Goal: Transaction & Acquisition: Book appointment/travel/reservation

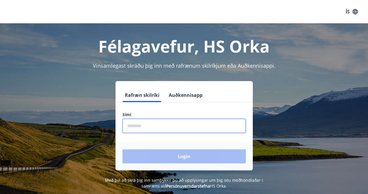
click at [153, 129] on input "phone" at bounding box center [184, 125] width 123 height 14
type input "********"
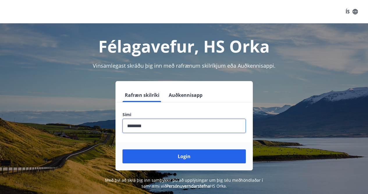
click at [180, 156] on button "Login" at bounding box center [184, 156] width 123 height 14
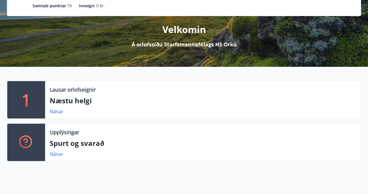
scroll to position [56, 0]
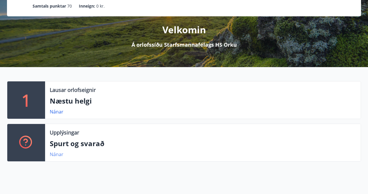
click at [58, 153] on link "Nánar" at bounding box center [57, 154] width 14 height 6
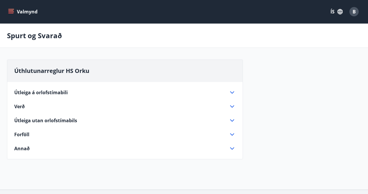
click at [24, 147] on span "Annað" at bounding box center [21, 148] width 15 height 6
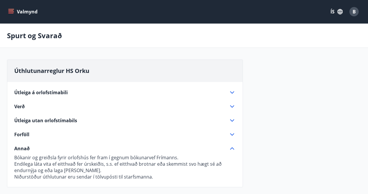
click at [29, 122] on span "Útleiga utan orlofstímabils" at bounding box center [45, 120] width 63 height 6
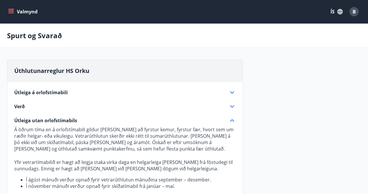
click at [232, 93] on icon at bounding box center [232, 92] width 4 height 2
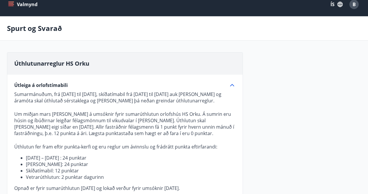
scroll to position [7, 0]
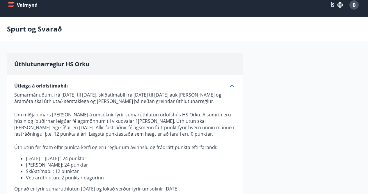
click at [11, 3] on icon "menu" at bounding box center [11, 5] width 6 height 6
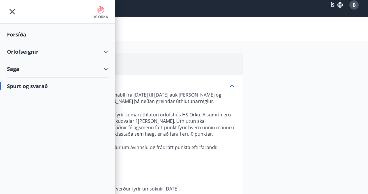
click at [29, 52] on div "Orlofseignir" at bounding box center [57, 51] width 101 height 17
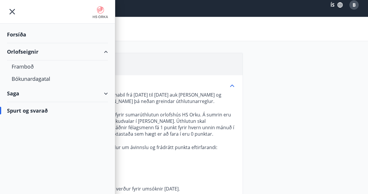
click at [13, 94] on div "Saga" at bounding box center [57, 93] width 101 height 17
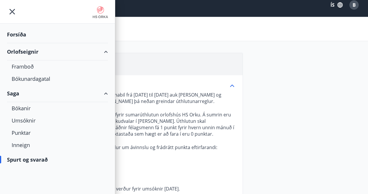
click at [26, 161] on div "Spurt og svarað" at bounding box center [57, 159] width 101 height 17
click at [21, 34] on div "Forsíða" at bounding box center [57, 34] width 101 height 17
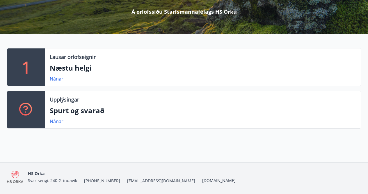
scroll to position [107, 0]
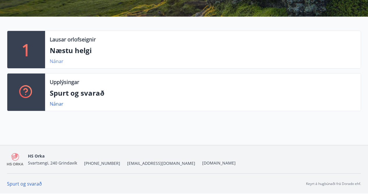
click at [57, 63] on link "Nánar" at bounding box center [57, 61] width 14 height 6
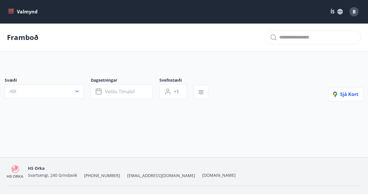
type input "*"
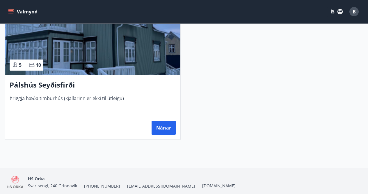
scroll to position [169, 0]
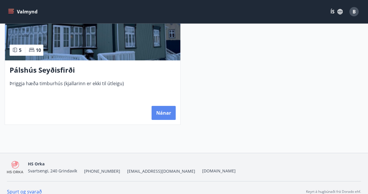
click at [165, 116] on button "Nánar" at bounding box center [164, 113] width 24 height 14
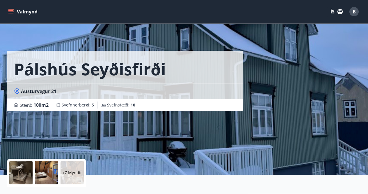
click at [14, 13] on button "Valmynd" at bounding box center [23, 11] width 33 height 10
click at [181, 42] on div "Pálshús Seyðisfirði Austurvegur 21 Stærð : 100 m2 [GEOGRAPHIC_DATA] : 5 Svefnst…" at bounding box center [125, 55] width 236 height 111
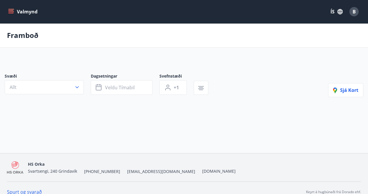
type input "*"
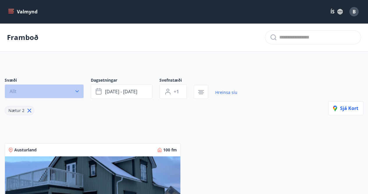
click at [76, 92] on icon "button" at bounding box center [77, 91] width 6 height 6
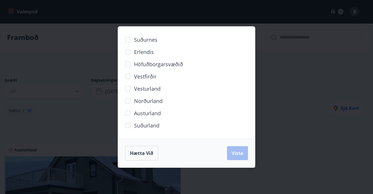
click at [306, 55] on div "Suðurnes Erlendis Höfuðborgarsvæðið [GEOGRAPHIC_DATA] [GEOGRAPHIC_DATA] [GEOGRA…" at bounding box center [186, 97] width 373 height 194
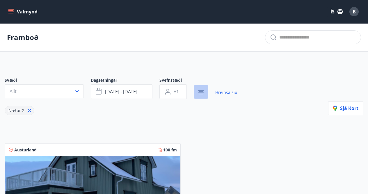
click at [202, 92] on icon "button" at bounding box center [201, 92] width 6 height 1
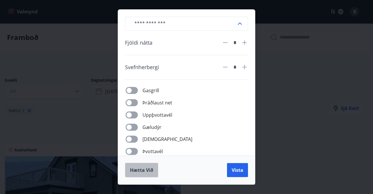
click at [140, 170] on span "Hætta við" at bounding box center [141, 169] width 23 height 6
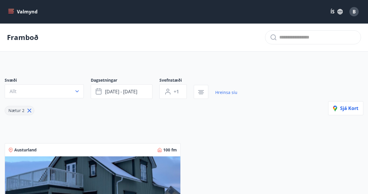
click at [262, 85] on div "Svæði Allt Dagsetningar [DATE] - [DATE] Svefnstæði +1 Hreinsa síu Nætur 2 Sjá k…" at bounding box center [184, 96] width 359 height 38
click at [36, 37] on p "Framboð" at bounding box center [22, 37] width 31 height 10
click at [75, 92] on icon "button" at bounding box center [77, 91] width 6 height 6
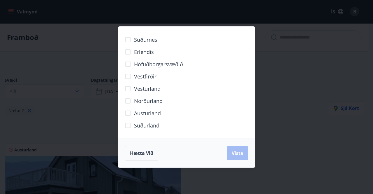
click at [298, 60] on div "Suðurnes Erlendis Höfuðborgarsvæðið [GEOGRAPHIC_DATA] [GEOGRAPHIC_DATA] [GEOGRA…" at bounding box center [186, 97] width 373 height 194
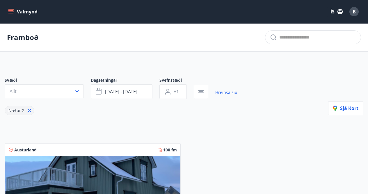
click at [11, 9] on icon "menu" at bounding box center [11, 9] width 6 height 1
click at [223, 27] on div "Framboð" at bounding box center [184, 37] width 368 height 28
